Goal: Navigation & Orientation: Find specific page/section

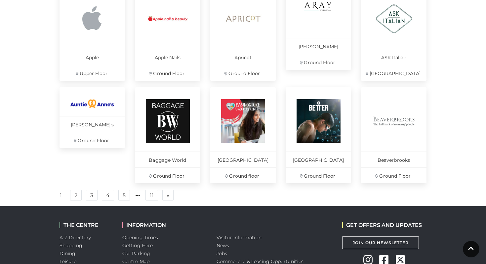
scroll to position [427, 0]
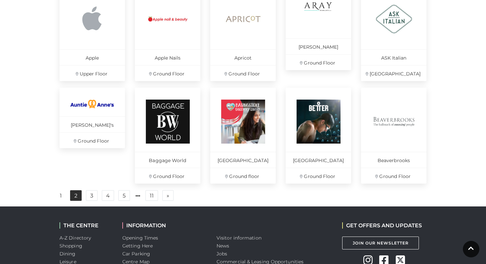
click at [73, 201] on link "2" at bounding box center [76, 195] width 12 height 11
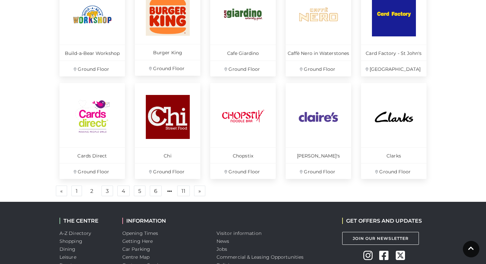
scroll to position [434, 0]
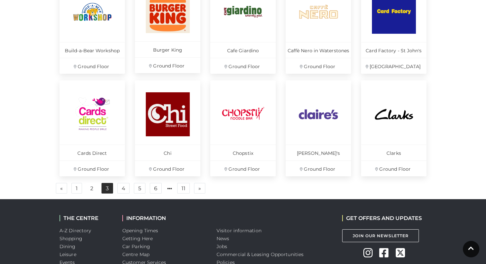
click at [104, 187] on link "3" at bounding box center [107, 188] width 12 height 11
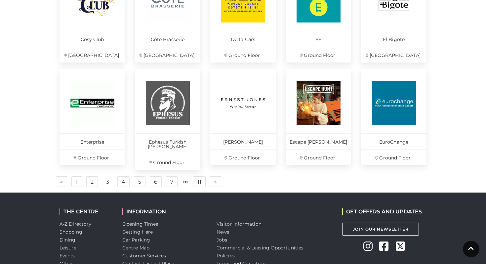
scroll to position [446, 0]
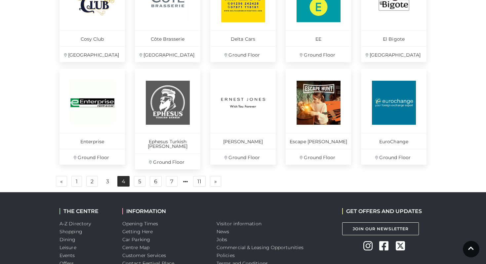
click at [122, 177] on link "4" at bounding box center [123, 181] width 12 height 11
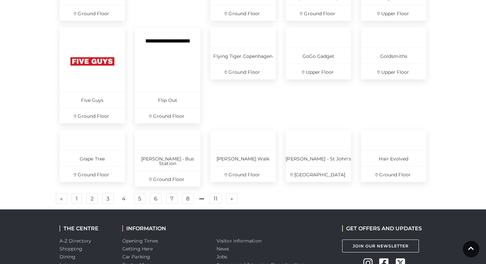
scroll to position [387, 0]
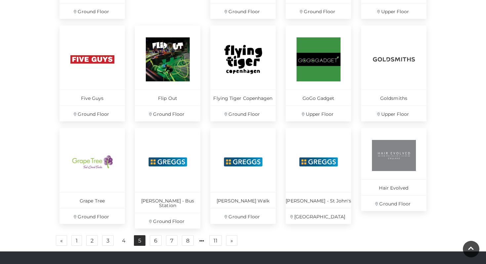
click at [140, 237] on link "5" at bounding box center [140, 240] width 12 height 11
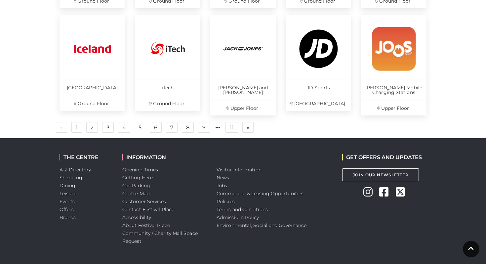
scroll to position [523, 0]
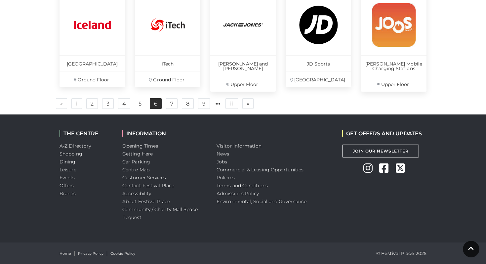
click at [155, 102] on link "6" at bounding box center [156, 103] width 12 height 11
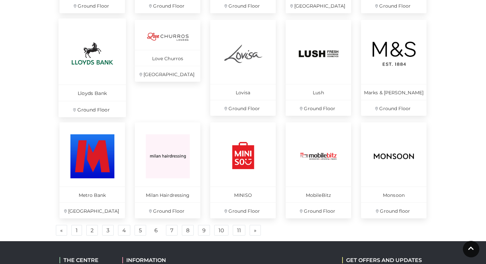
scroll to position [392, 0]
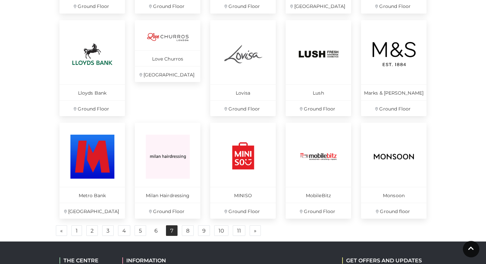
click at [169, 231] on link "7" at bounding box center [172, 230] width 12 height 11
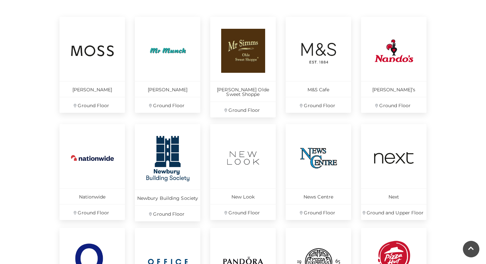
scroll to position [323, 0]
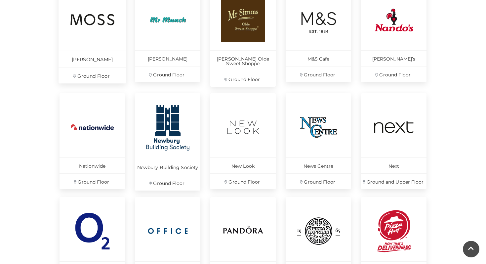
click at [105, 31] on img at bounding box center [92, 19] width 45 height 45
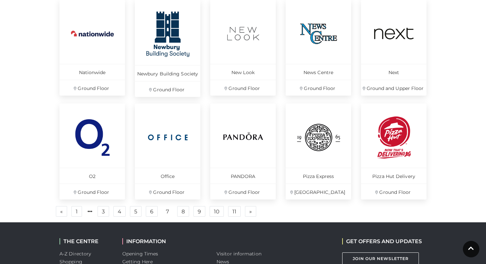
scroll to position [418, 0]
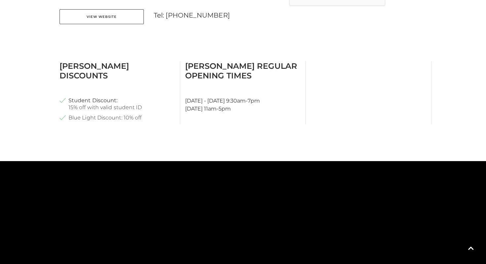
scroll to position [204, 0]
